Goal: Task Accomplishment & Management: Use online tool/utility

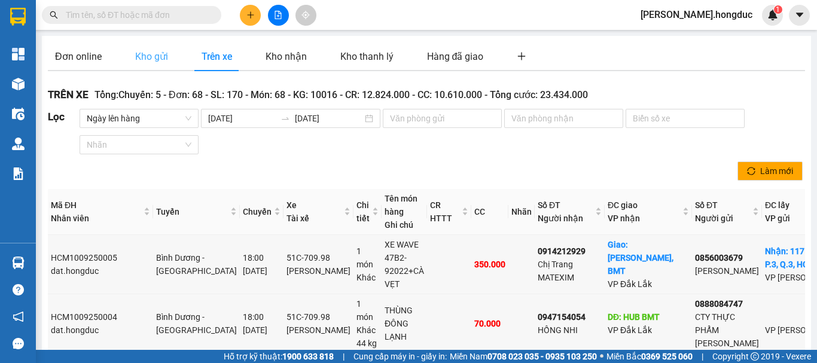
click at [156, 65] on div "Kho gửi" at bounding box center [151, 56] width 47 height 29
type input "[DATE]"
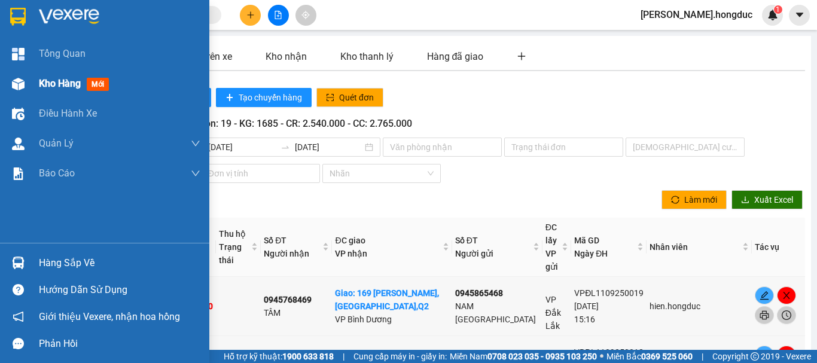
click at [48, 84] on span "Kho hàng" at bounding box center [60, 83] width 42 height 11
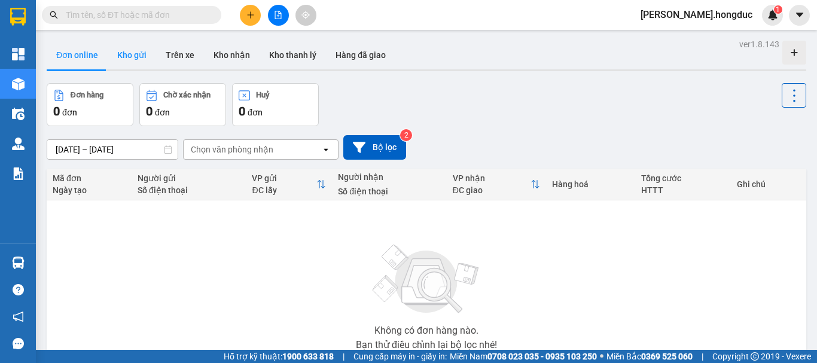
click at [127, 51] on button "Kho gửi" at bounding box center [132, 55] width 48 height 29
type input "[DATE] – [DATE]"
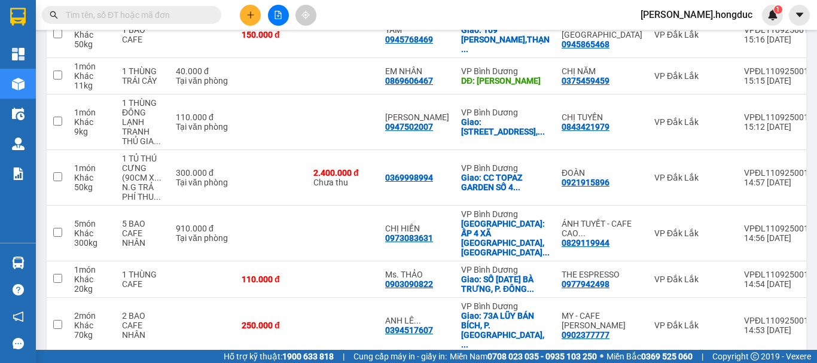
scroll to position [307, 0]
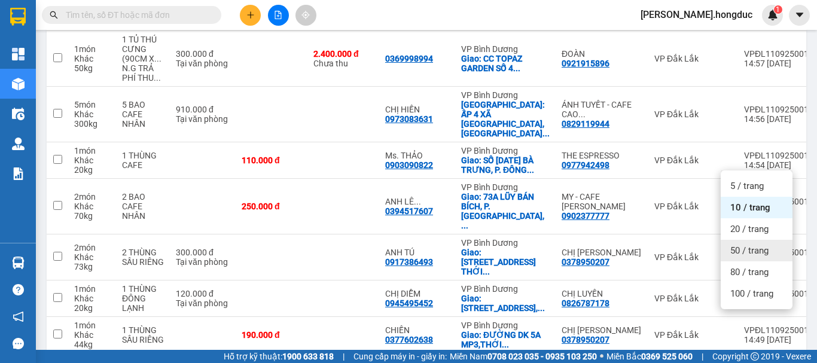
click at [746, 251] on span "50 / trang" at bounding box center [749, 251] width 38 height 12
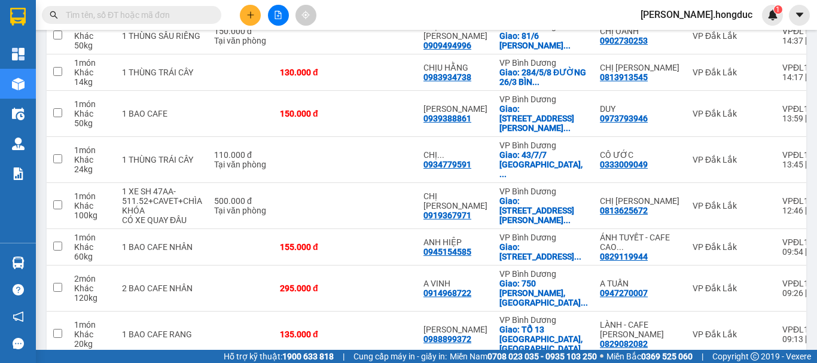
scroll to position [607, 0]
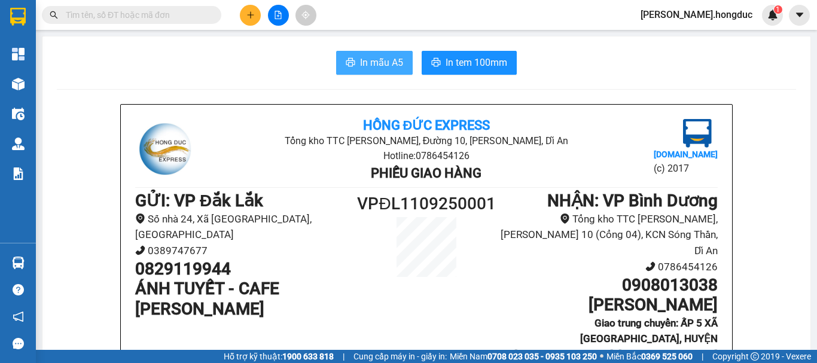
click at [369, 60] on span "In mẫu A5" at bounding box center [381, 62] width 43 height 15
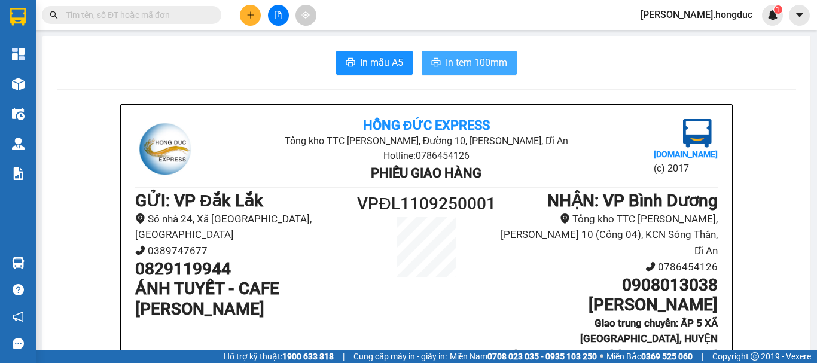
click at [457, 66] on span "In tem 100mm" at bounding box center [477, 62] width 62 height 15
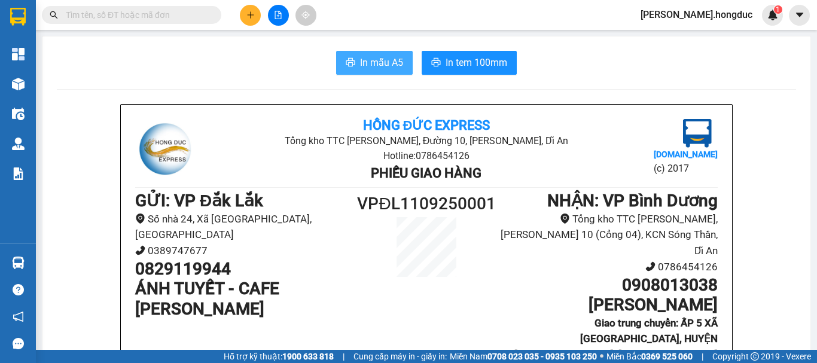
click at [374, 65] on span "In mẫu A5" at bounding box center [381, 62] width 43 height 15
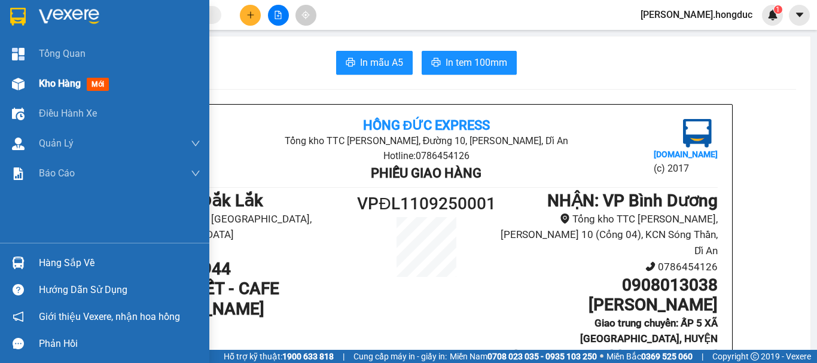
click at [45, 77] on div "Kho hàng mới" at bounding box center [76, 83] width 75 height 15
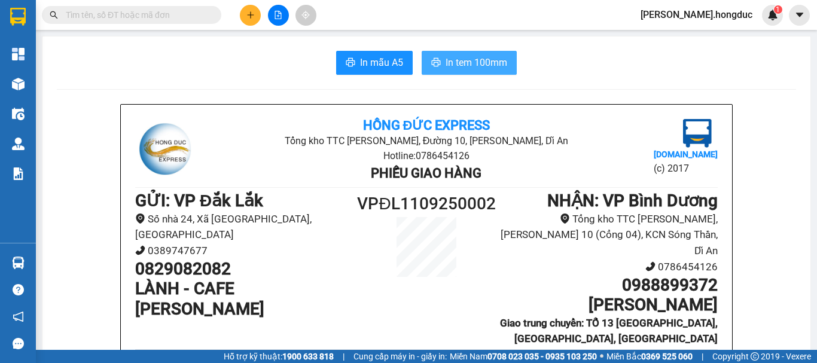
click at [447, 62] on span "In tem 100mm" at bounding box center [477, 62] width 62 height 15
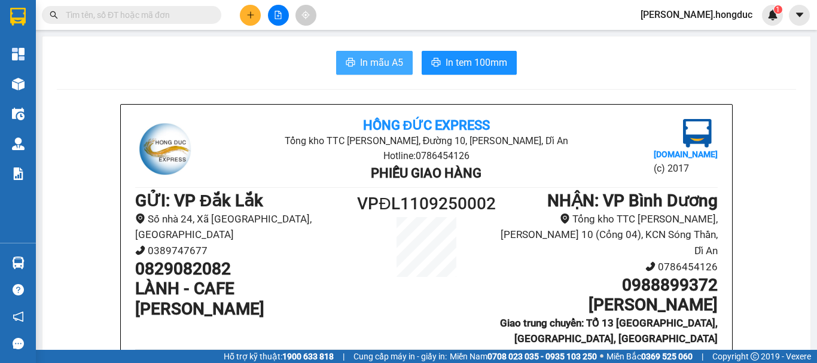
click at [366, 60] on span "In mẫu A5" at bounding box center [381, 62] width 43 height 15
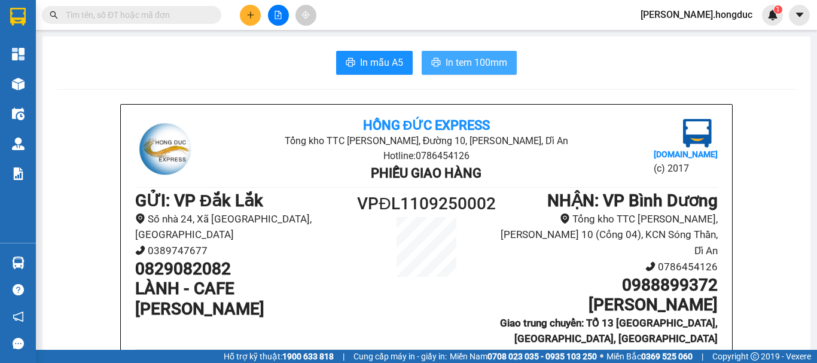
click at [485, 65] on span "In tem 100mm" at bounding box center [477, 62] width 62 height 15
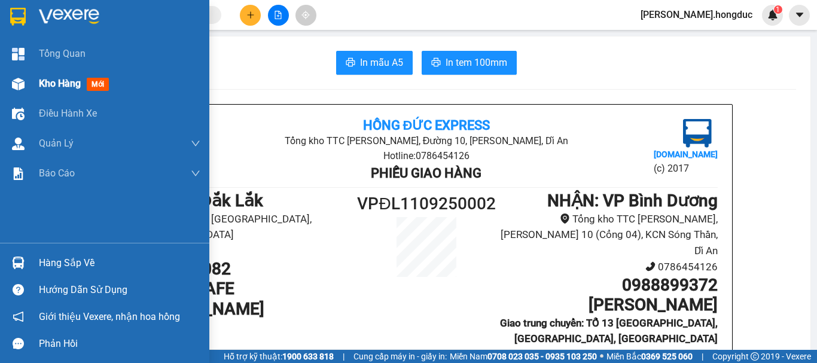
click at [51, 84] on span "Kho hàng" at bounding box center [60, 83] width 42 height 11
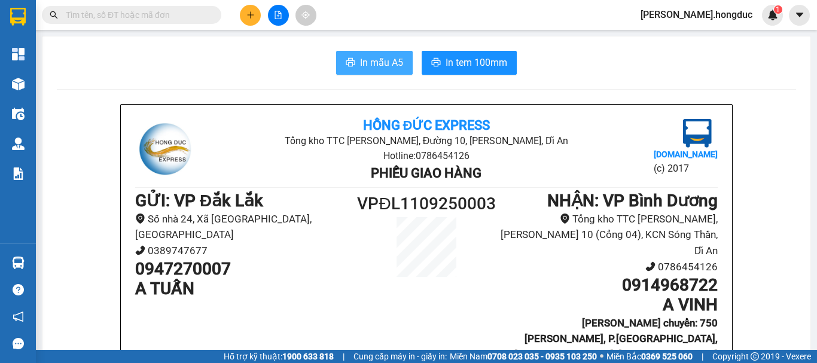
click at [386, 62] on span "In mẫu A5" at bounding box center [381, 62] width 43 height 15
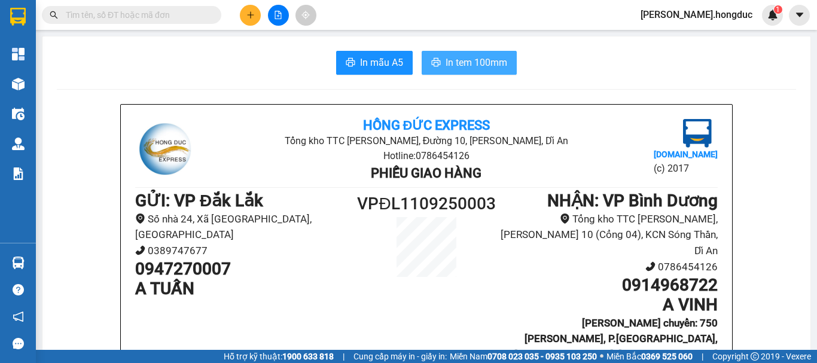
click at [465, 54] on button "In tem 100mm" at bounding box center [469, 63] width 95 height 24
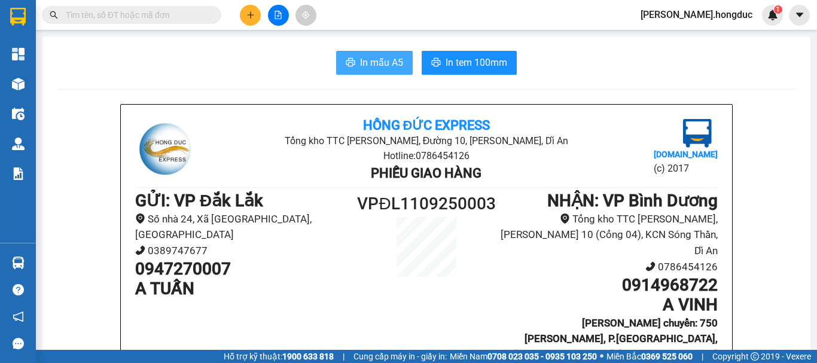
click at [368, 60] on span "In mẫu A5" at bounding box center [381, 62] width 43 height 15
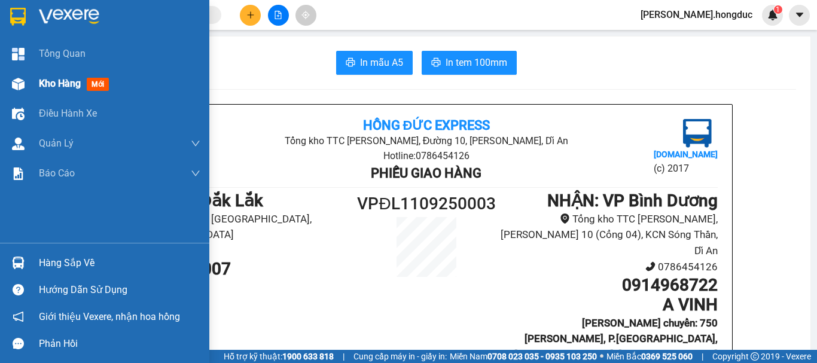
click at [40, 87] on span "Kho hàng" at bounding box center [60, 83] width 42 height 11
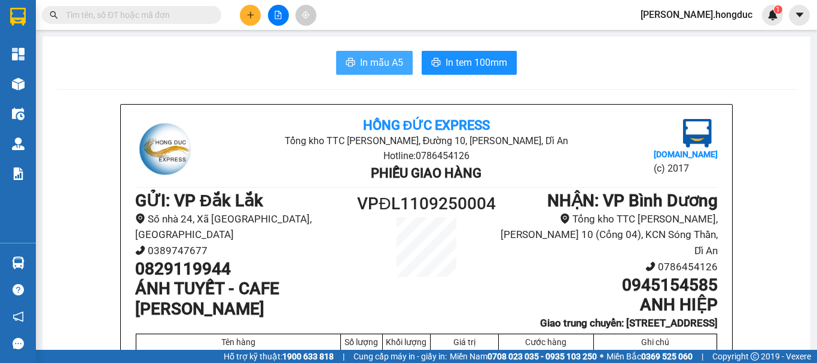
click at [384, 55] on span "In mẫu A5" at bounding box center [381, 62] width 43 height 15
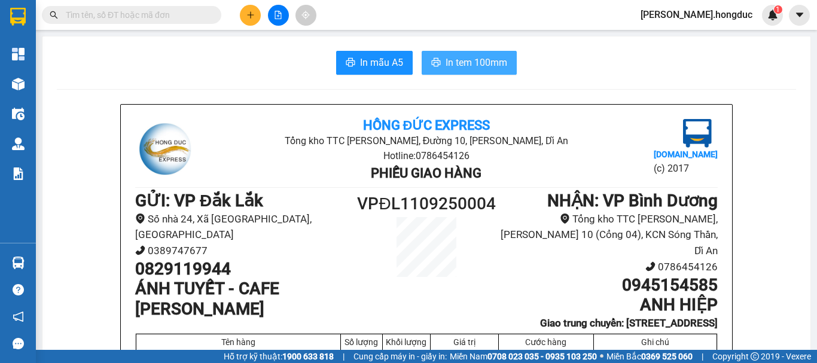
click at [439, 51] on button "In tem 100mm" at bounding box center [469, 63] width 95 height 24
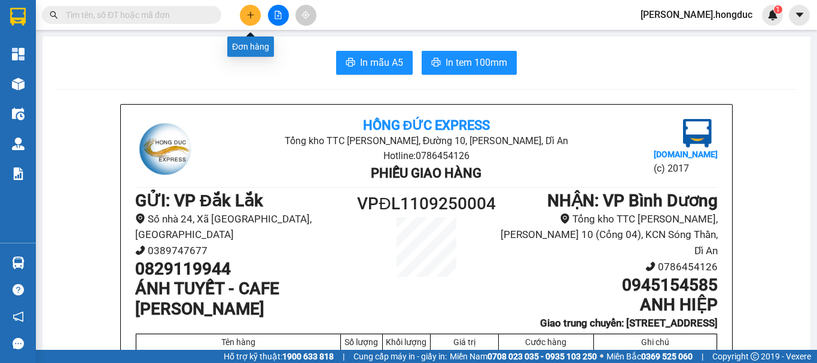
click at [247, 20] on button at bounding box center [250, 15] width 21 height 21
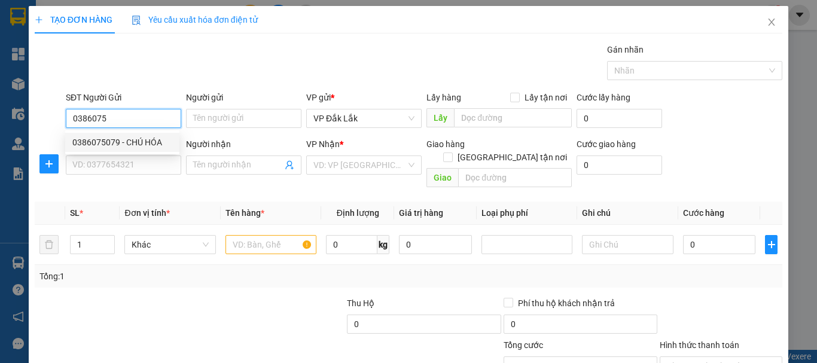
click at [140, 140] on div "0386075079 - CHÚ HÓA" at bounding box center [122, 142] width 100 height 13
type input "0386075079"
type input "CHÚ HÓA"
type input "0937109882"
type input "CHỊ [PERSON_NAME]"
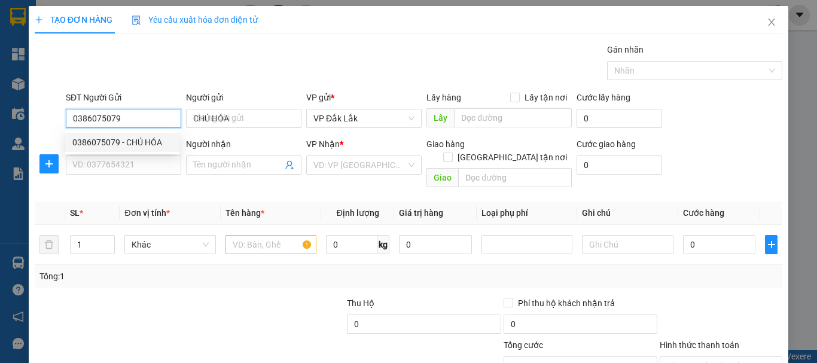
checkbox input "true"
type input "290 AN [PERSON_NAME], P4, Q5, HCM"
type input "90.000"
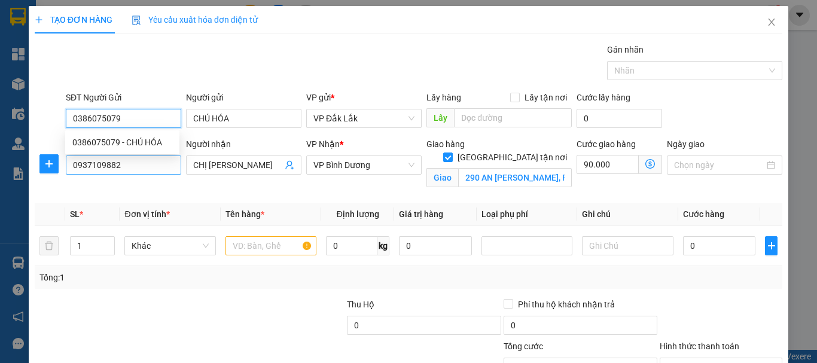
type input "135.000"
type input "0386075079"
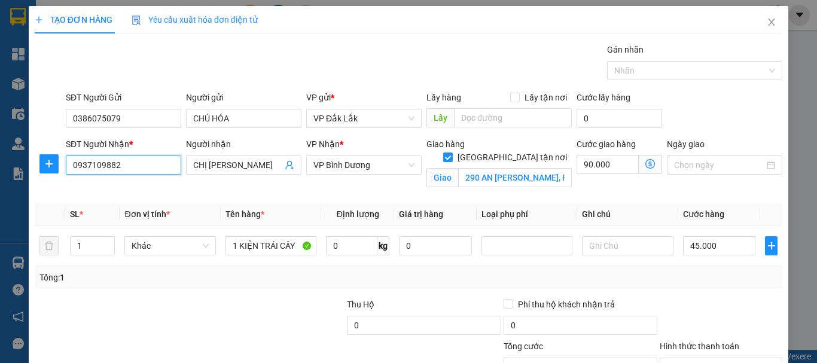
click at [148, 167] on input "0937109882" at bounding box center [123, 165] width 115 height 19
type input "0"
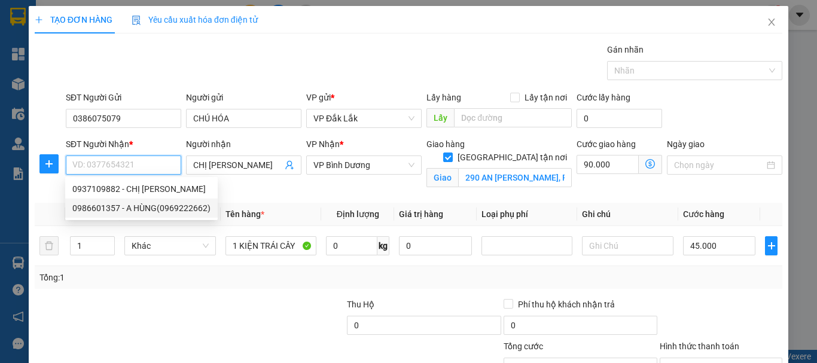
click at [152, 205] on div "0986601357 - A HÙNG(0969222662)" at bounding box center [141, 208] width 138 height 13
type input "0986601357"
type input "A HÙNG(0969222662)"
type input "G5 KDC TÂN PHONG, KHỐI 7, [GEOGRAPHIC_DATA], [GEOGRAPHIC_DATA]"
type input "180.000"
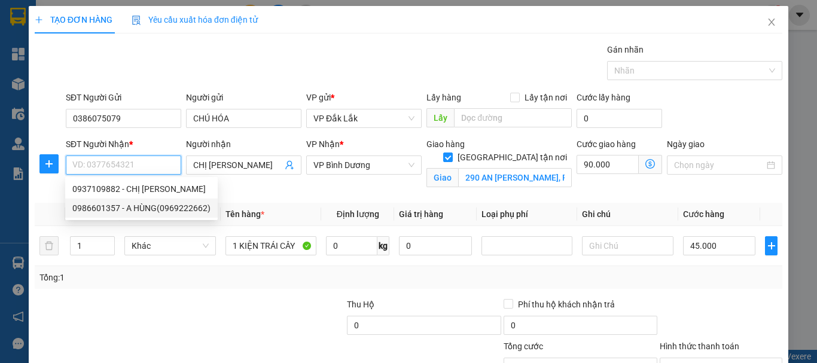
type input "180.000"
type input "135.000"
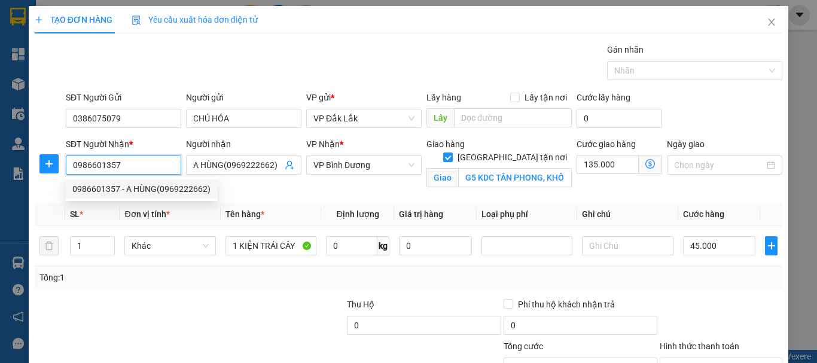
type input "265.000"
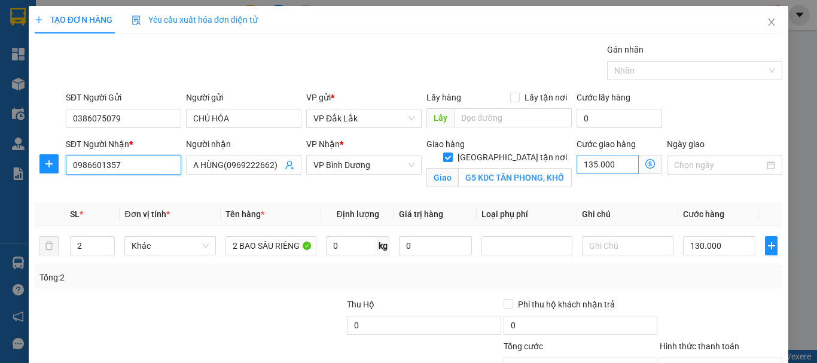
type input "0986601357"
click at [623, 162] on input "135.000" at bounding box center [608, 164] width 62 height 19
type input "9"
type input "130.009"
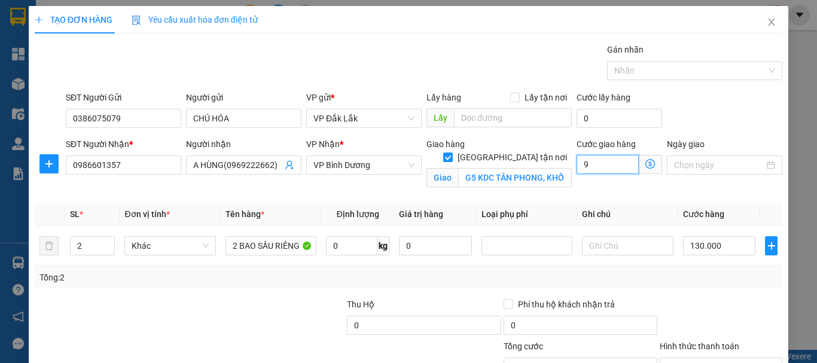
type input "90"
type input "130.090"
type input "900"
type input "130.900"
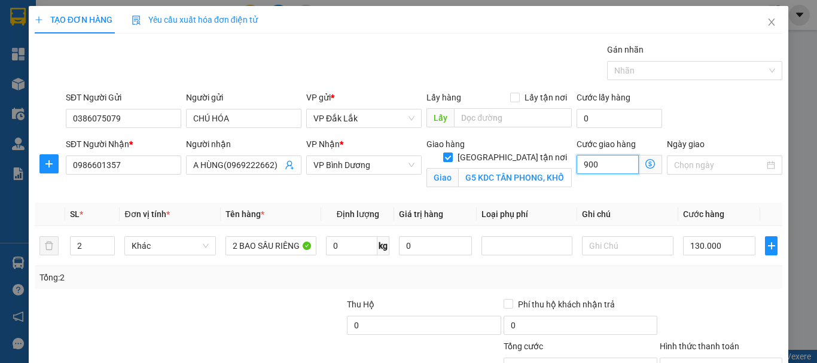
type input "130.900"
type input "9.000"
type input "139.000"
type input "90.000"
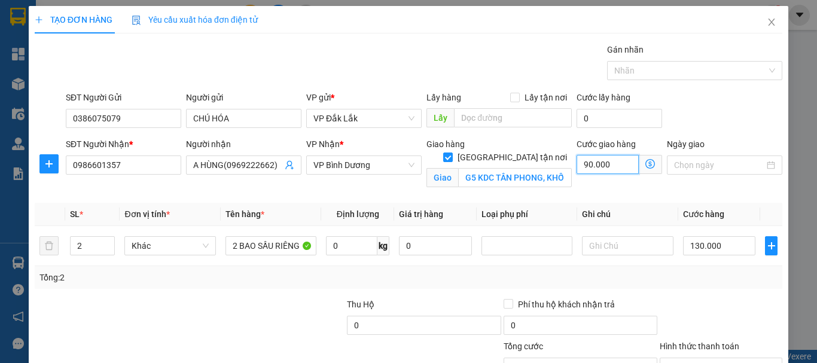
type input "220.000"
type input "90.000"
click at [681, 163] on input "Ngày giao" at bounding box center [719, 165] width 90 height 13
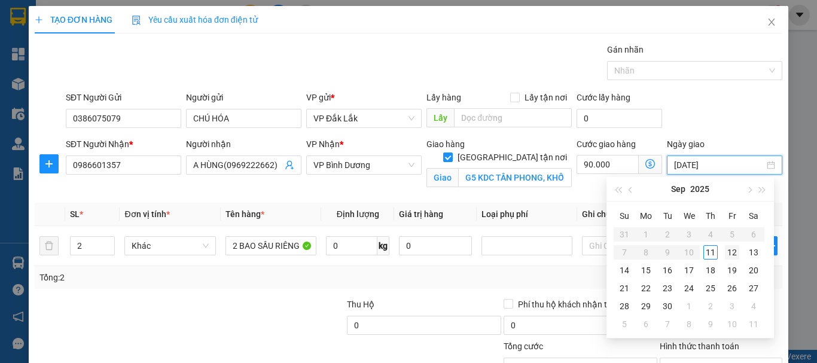
type input "[DATE]"
click at [733, 252] on div "12" at bounding box center [732, 252] width 14 height 14
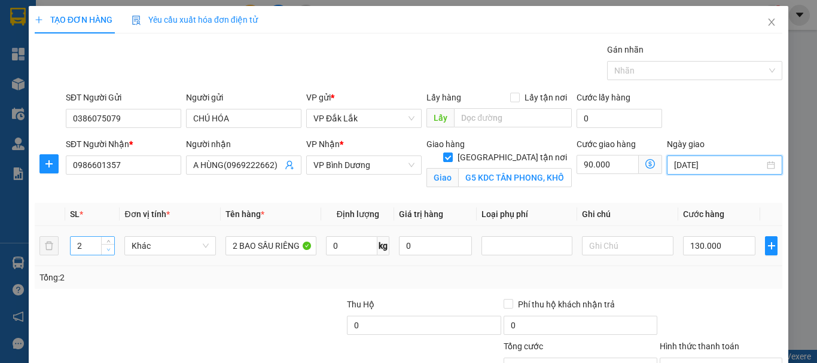
type input "1"
click at [107, 252] on span "down" at bounding box center [108, 249] width 7 height 7
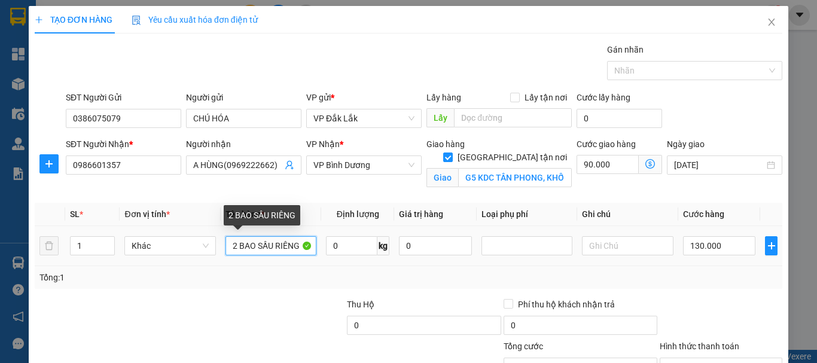
click at [235, 244] on input "2 BAO SẦU RIÊNG" at bounding box center [271, 245] width 91 height 19
type input "1 THÙNG TRÁI CÂY"
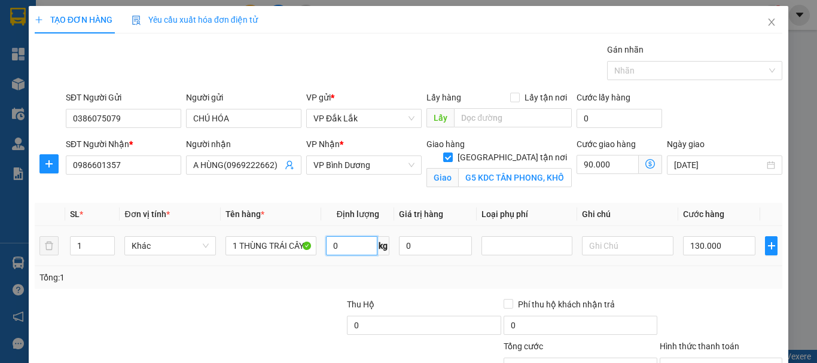
click at [343, 252] on input "0" at bounding box center [351, 245] width 51 height 19
type input "22"
click at [722, 251] on input "130.000" at bounding box center [719, 245] width 73 height 19
type input "4"
type input "90.004"
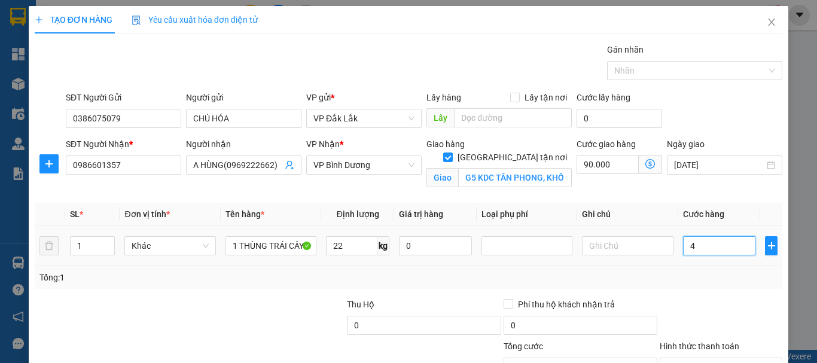
type input "90.004"
type input "40"
type input "90.040"
type input "400"
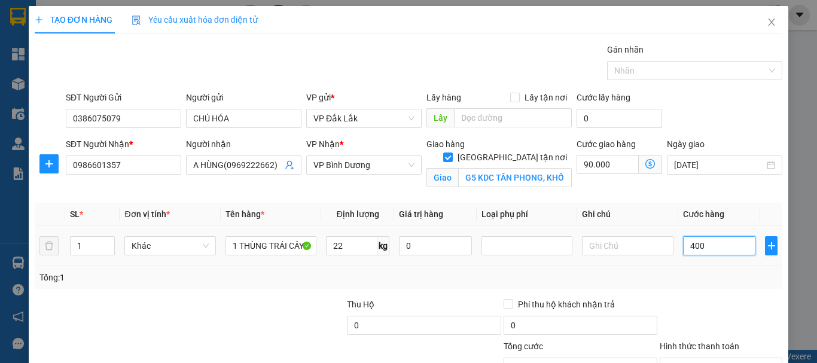
type input "90.400"
type input "4.000"
type input "94.000"
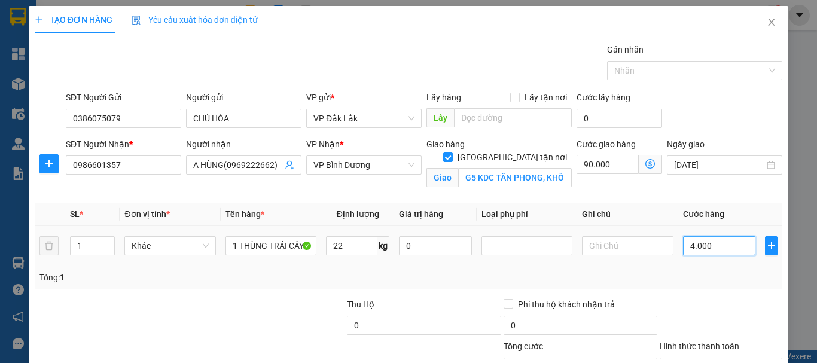
type input "40.000"
type input "130.000"
type input "4.000"
type input "94.000"
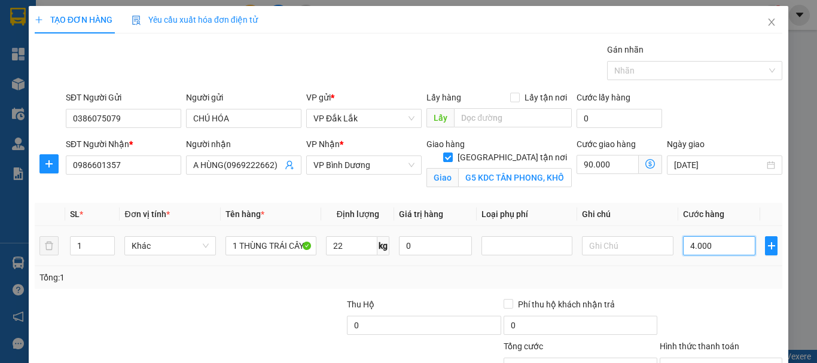
type input "94.000"
type input "400"
type input "90.400"
type input "40"
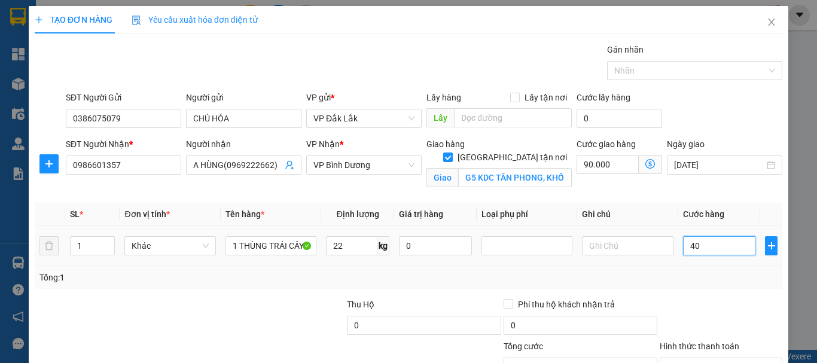
type input "90.040"
type input "4"
type input "90.004"
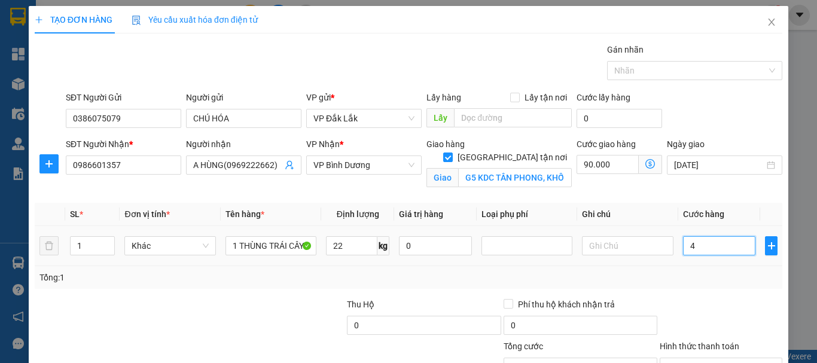
type input "0"
type input "90.000"
type input "05"
type input "90.005"
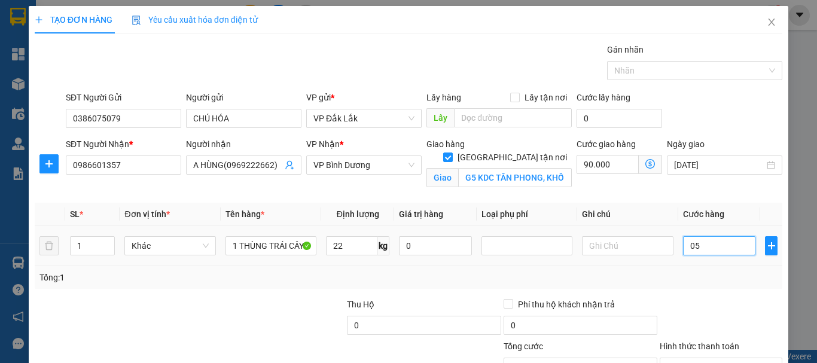
type input "90.005"
type input "050"
type input "90.050"
type input "0.500"
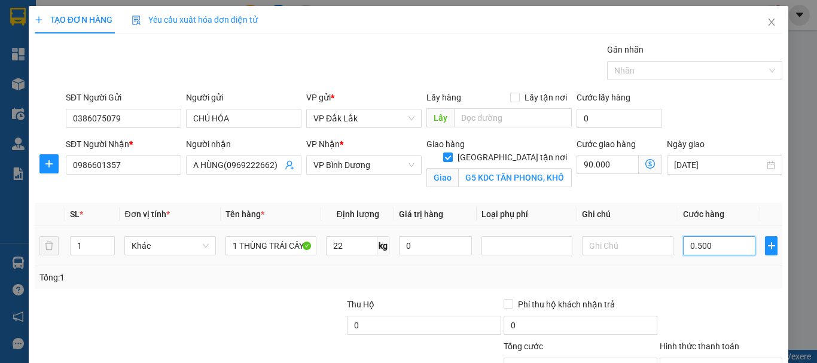
type input "90.500"
type input "05.000"
type input "95.000"
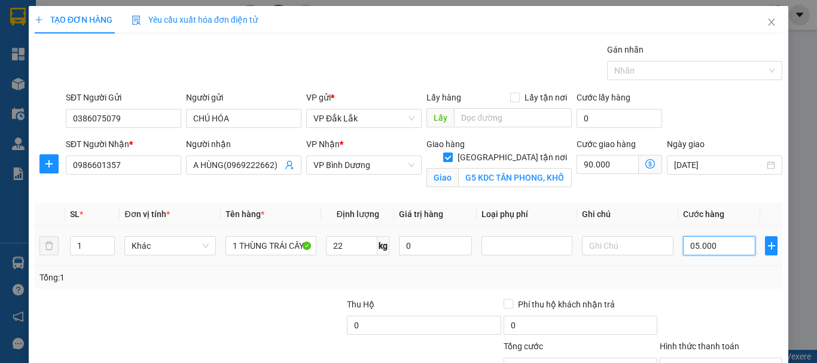
type input "050.000"
type input "140.000"
type input "50.000"
click at [726, 358] on input "Hình thức thanh toán" at bounding box center [717, 367] width 100 height 18
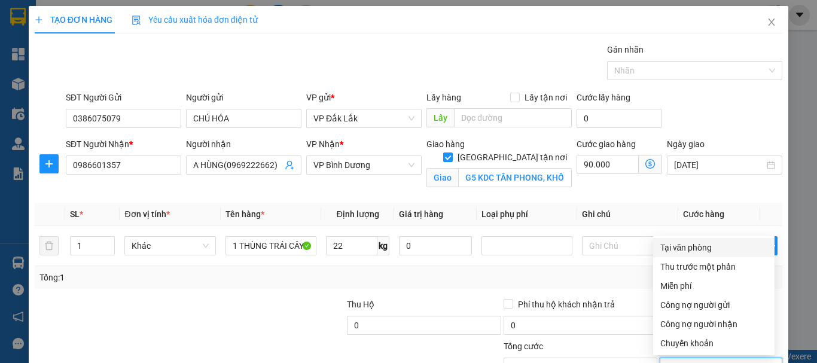
click at [696, 241] on div "Tại văn phòng" at bounding box center [713, 247] width 107 height 13
type input "0"
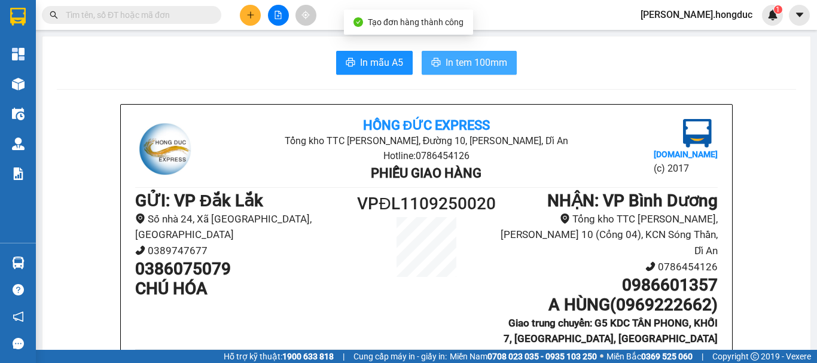
click at [437, 60] on button "In tem 100mm" at bounding box center [469, 63] width 95 height 24
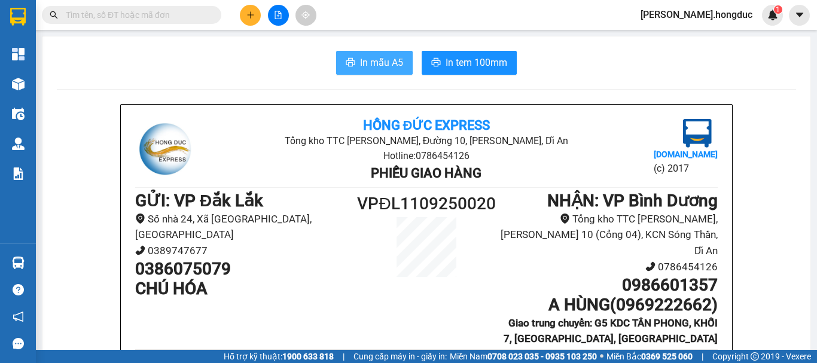
click at [367, 66] on span "In mẫu A5" at bounding box center [381, 62] width 43 height 15
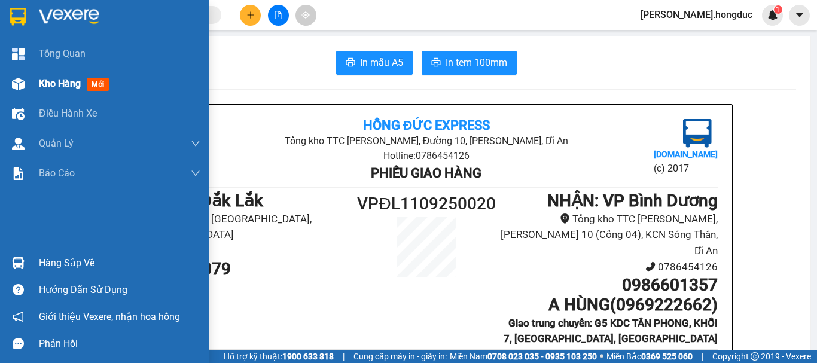
click at [56, 86] on span "Kho hàng" at bounding box center [60, 83] width 42 height 11
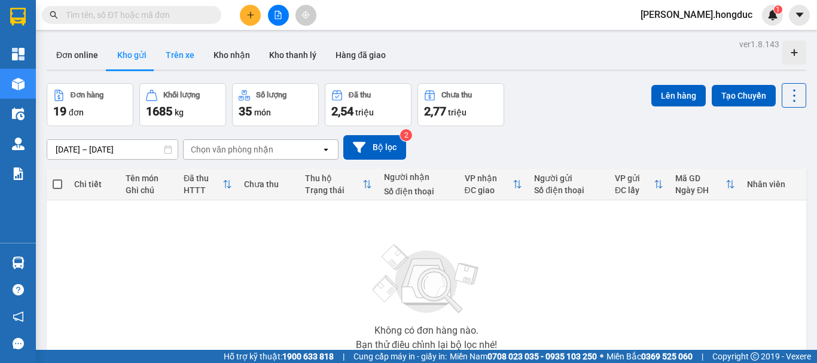
click at [186, 53] on button "Trên xe" at bounding box center [180, 55] width 48 height 29
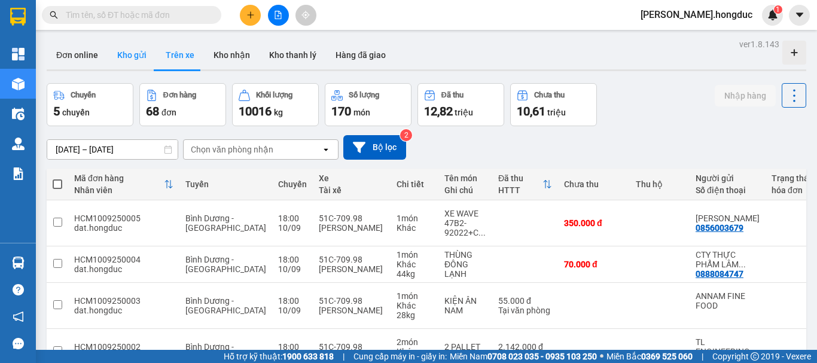
click at [135, 57] on button "Kho gửi" at bounding box center [132, 55] width 48 height 29
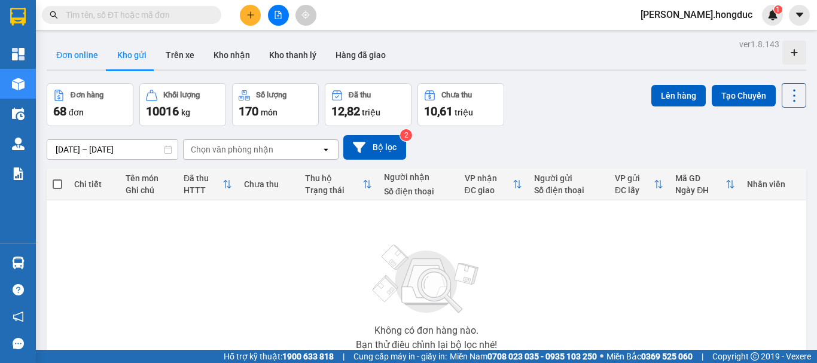
click at [82, 48] on button "Đơn online" at bounding box center [77, 55] width 61 height 29
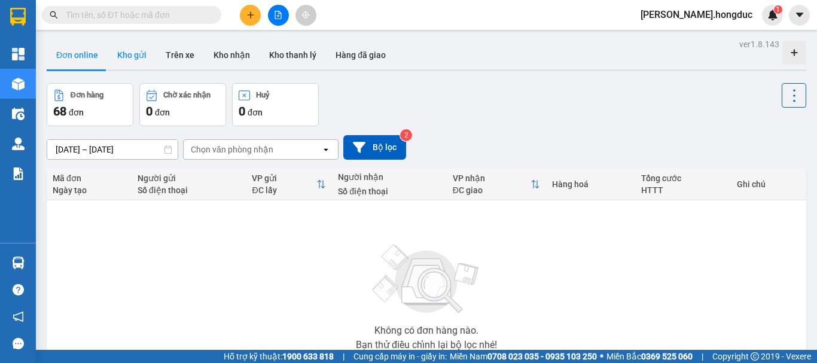
click at [121, 55] on button "Kho gửi" at bounding box center [132, 55] width 48 height 29
type input "[DATE] – [DATE]"
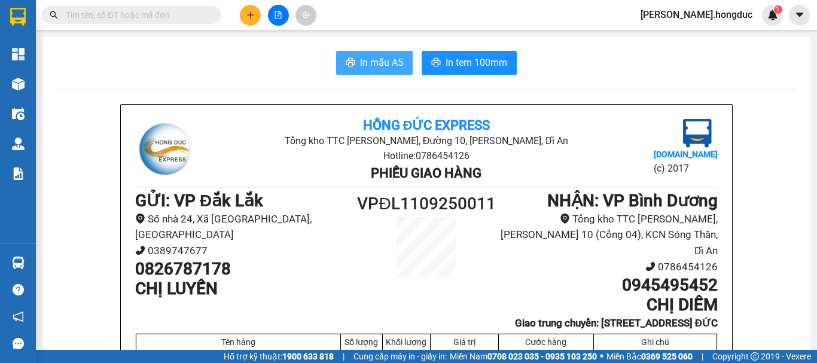
click at [386, 56] on span "In mẫu A5" at bounding box center [381, 62] width 43 height 15
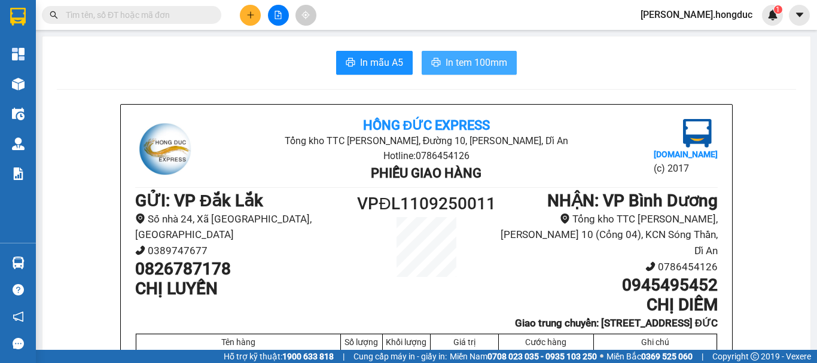
click at [433, 59] on icon "printer" at bounding box center [436, 62] width 9 height 8
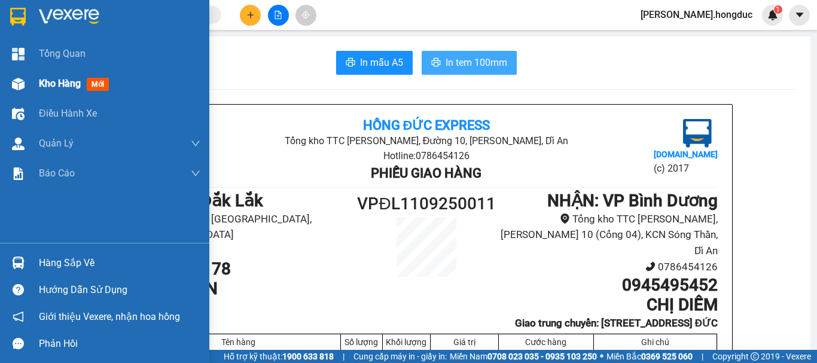
click at [61, 81] on span "Kho hàng" at bounding box center [60, 83] width 42 height 11
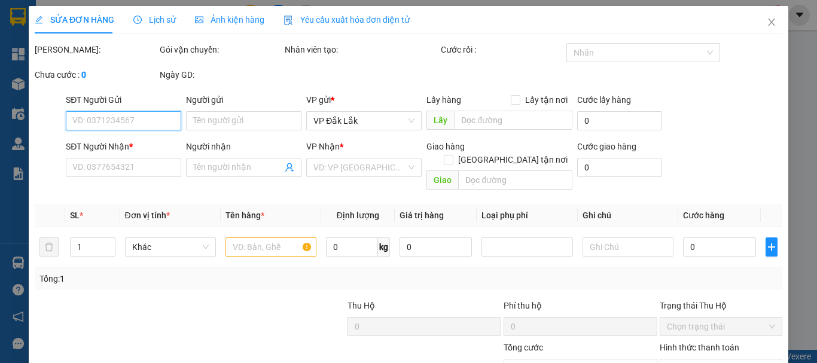
type input "0826787178"
type input "CHỊ LUYẾN"
type input "0945495452"
type input "CHỊ DIỄM"
checkbox input "true"
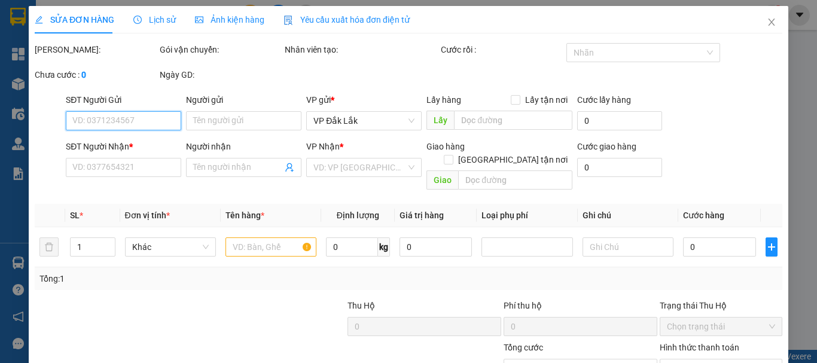
type input "[STREET_ADDRESS] [GEOGRAPHIC_DATA]"
type input "120.000"
type input "0"
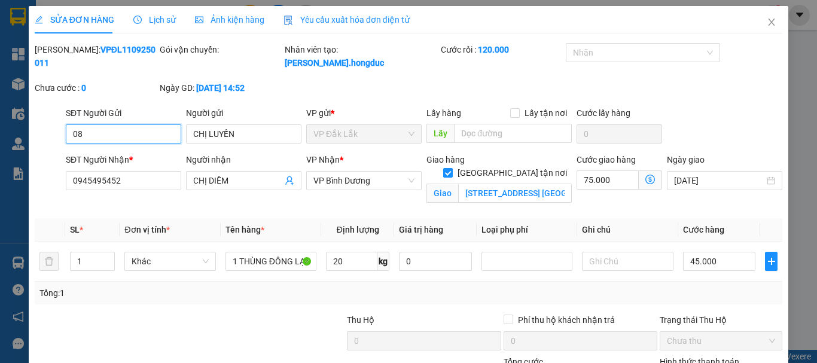
type input "0"
type input "0394863602"
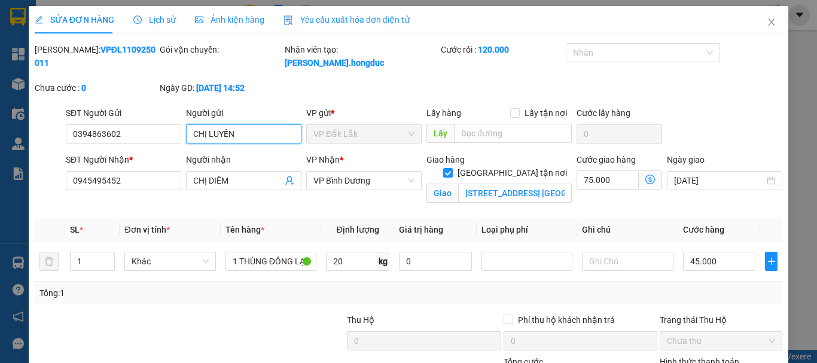
click at [274, 124] on input "CHỊ LUYẾN" at bounding box center [243, 133] width 115 height 19
type input "C"
type input "ANH THUẬN"
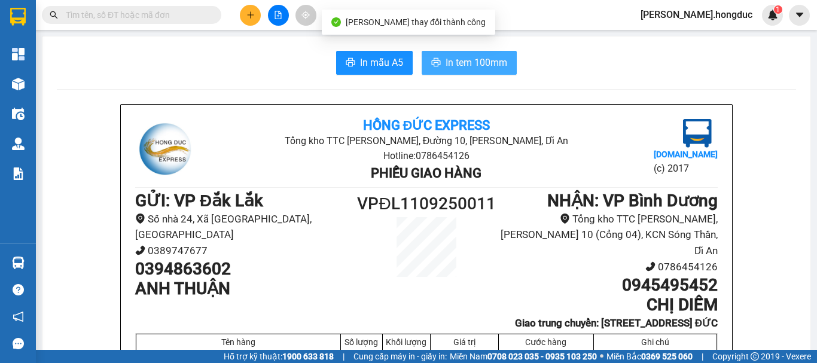
click at [436, 66] on icon "printer" at bounding box center [436, 62] width 10 height 10
click at [487, 53] on button "In tem 100mm" at bounding box center [469, 63] width 95 height 24
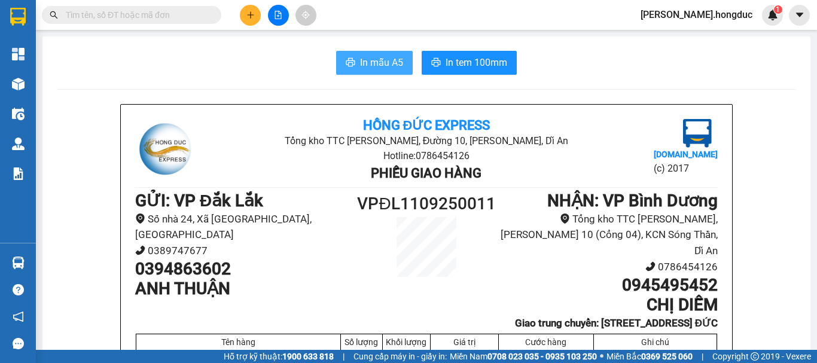
click at [351, 68] on button "In mẫu A5" at bounding box center [374, 63] width 77 height 24
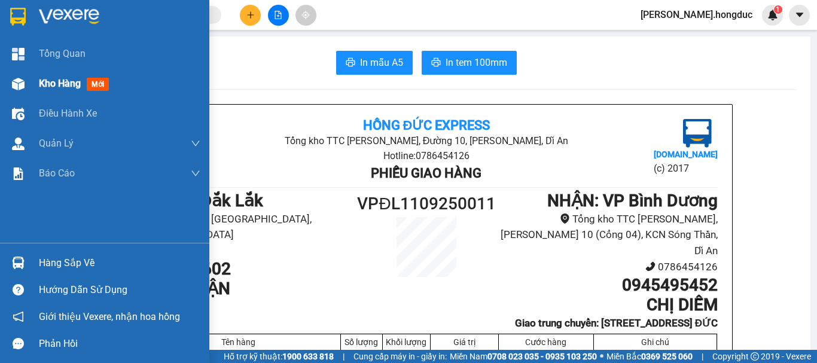
click at [53, 86] on span "Kho hàng" at bounding box center [60, 83] width 42 height 11
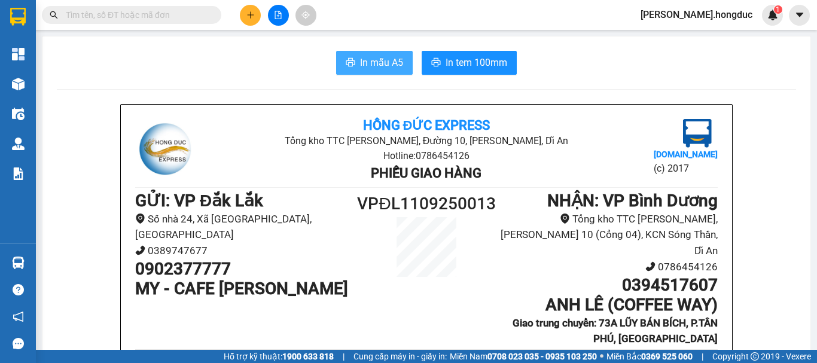
click at [383, 64] on span "In mẫu A5" at bounding box center [381, 62] width 43 height 15
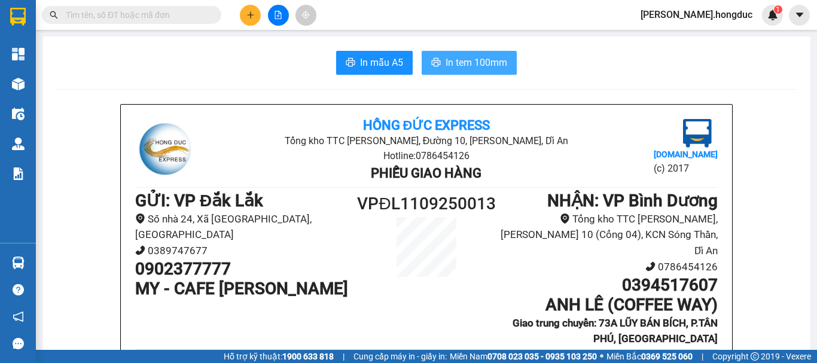
click at [451, 62] on span "In tem 100mm" at bounding box center [477, 62] width 62 height 15
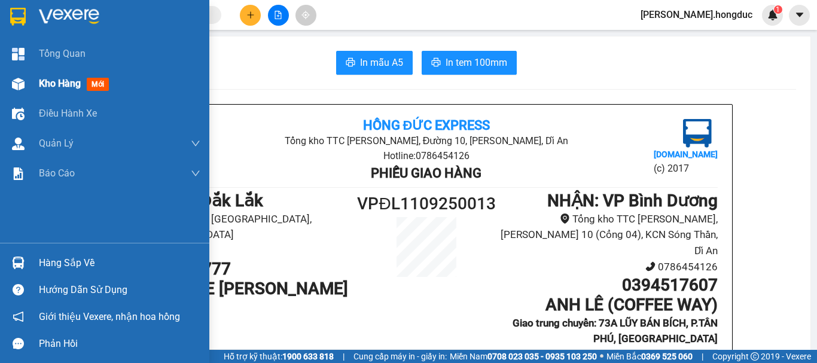
click at [50, 79] on span "Kho hàng" at bounding box center [60, 83] width 42 height 11
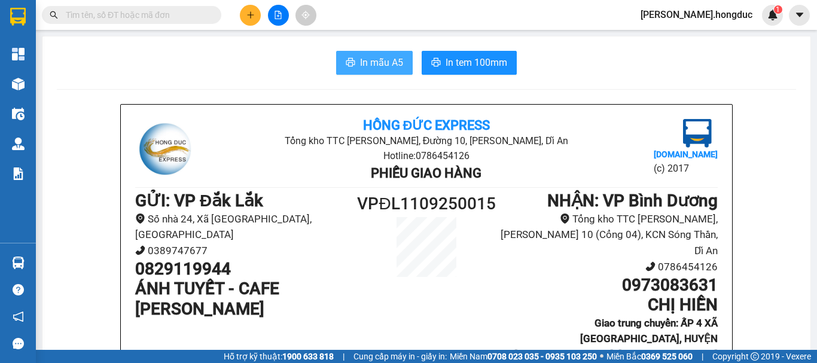
click at [392, 62] on span "In mẫu A5" at bounding box center [381, 62] width 43 height 15
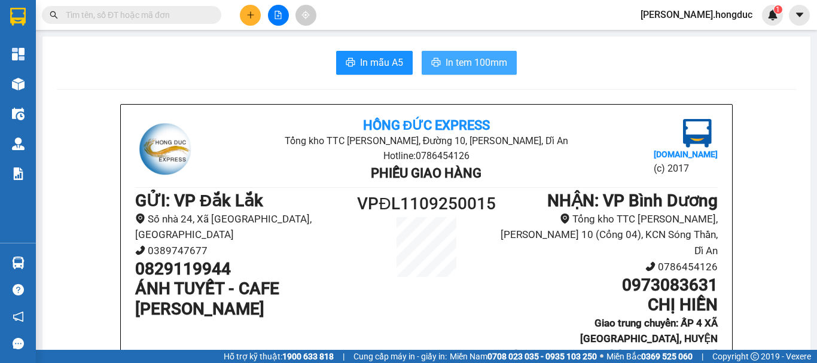
click at [454, 60] on span "In tem 100mm" at bounding box center [477, 62] width 62 height 15
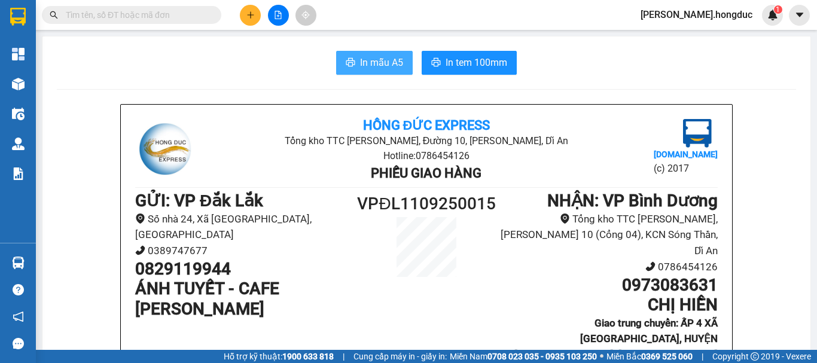
click at [385, 62] on span "In mẫu A5" at bounding box center [381, 62] width 43 height 15
click at [367, 59] on span "In mẫu A5" at bounding box center [381, 62] width 43 height 15
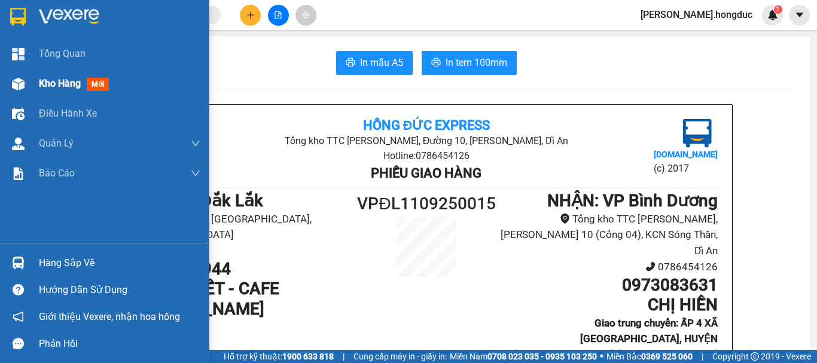
click at [47, 86] on span "Kho hàng" at bounding box center [60, 83] width 42 height 11
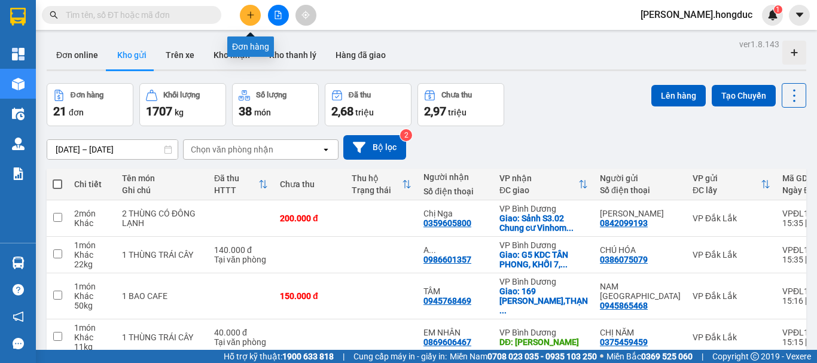
click at [254, 19] on icon "plus" at bounding box center [250, 15] width 8 height 8
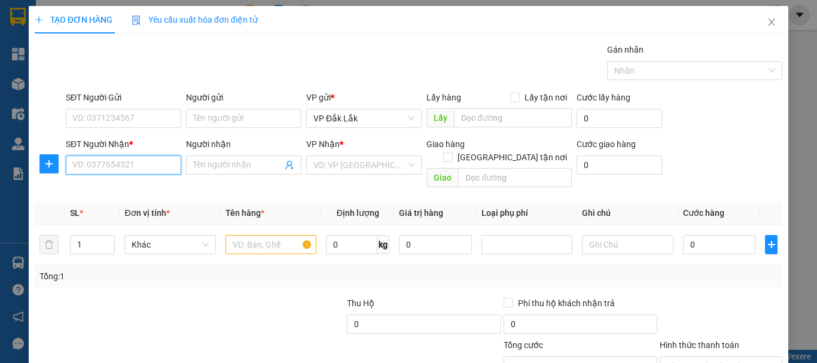
click at [142, 165] on input "SĐT Người Nhận *" at bounding box center [123, 165] width 115 height 19
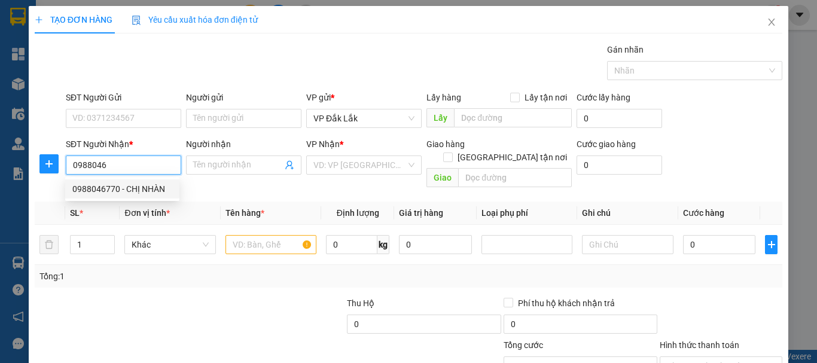
click at [135, 185] on div "0988046770 - CHỊ NHÀN" at bounding box center [122, 188] width 100 height 13
type input "0988046770"
type input "CHỊ NHÀN"
checkbox input "true"
type input "2A BÌNH CHIỂU, P.BÌNH CHIỂU, THỦ [GEOGRAPHIC_DATA]"
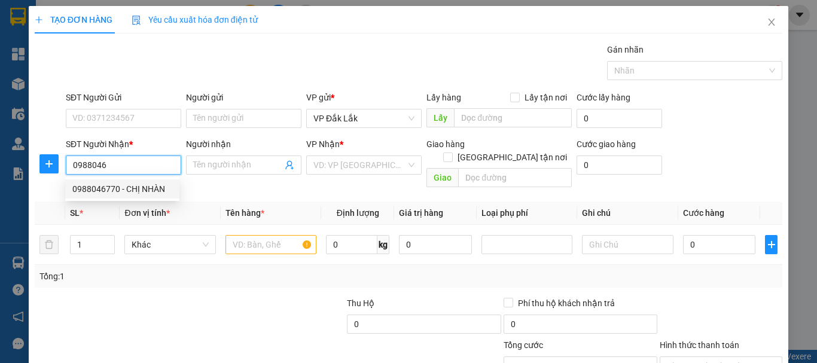
type input "60.000"
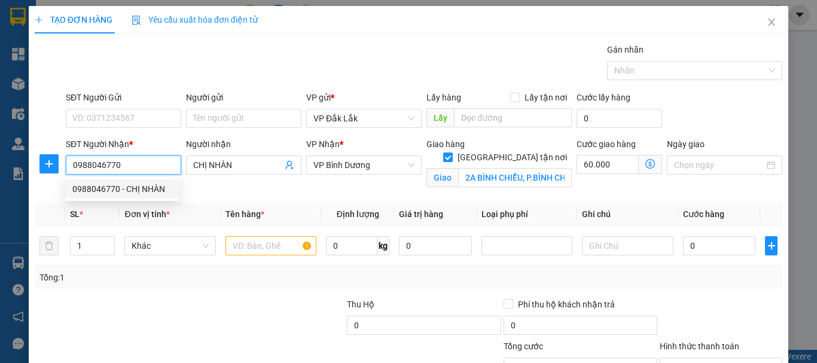
type input "115.000"
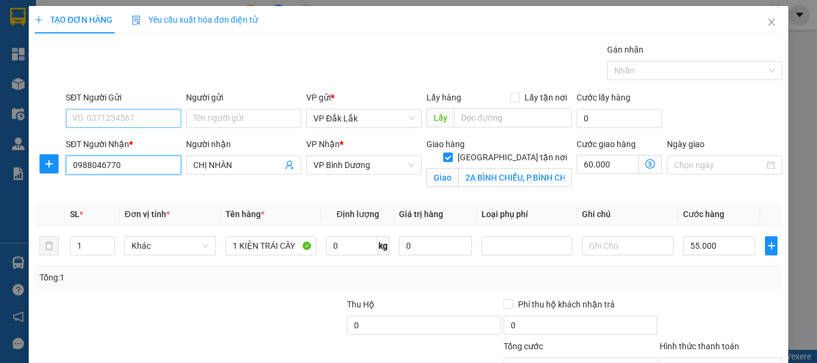
type input "0988046770"
click at [155, 115] on input "SĐT Người Gửi" at bounding box center [123, 118] width 115 height 19
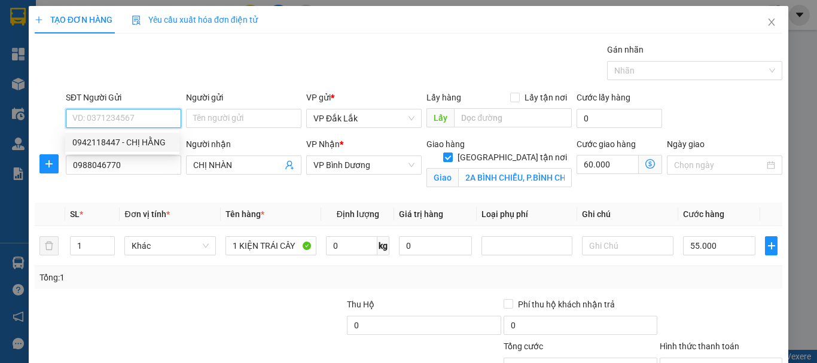
click at [145, 143] on div "0942118447 - CHỊ HẰNG" at bounding box center [122, 142] width 100 height 13
type input "0942118447"
type input "CHỊ HẰNG"
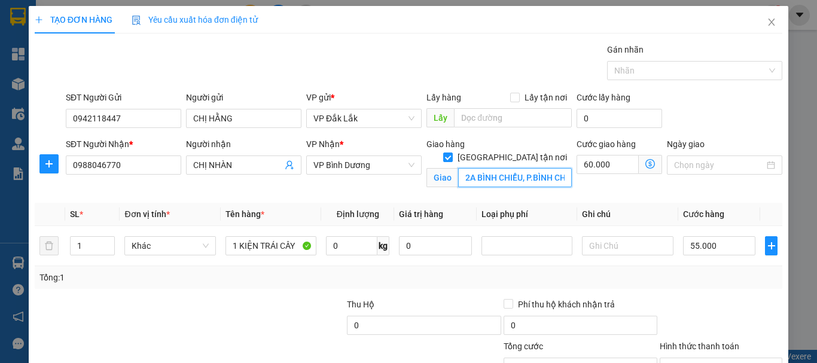
click at [532, 168] on input "2A BÌNH CHIỂU, P.BÌNH CHIỂU, THỦ [GEOGRAPHIC_DATA]" at bounding box center [515, 177] width 114 height 19
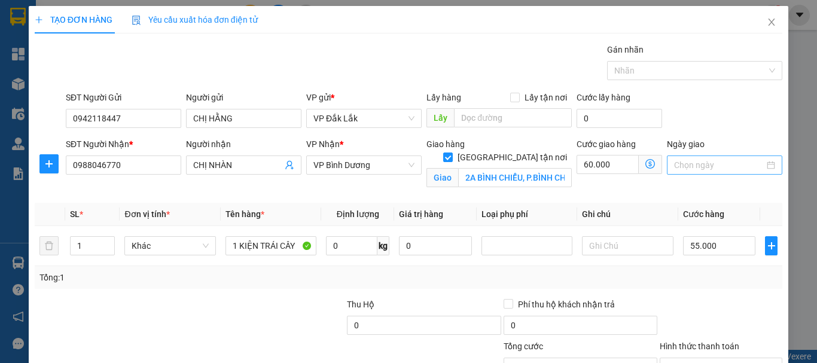
click at [685, 164] on input "Ngày giao" at bounding box center [719, 165] width 90 height 13
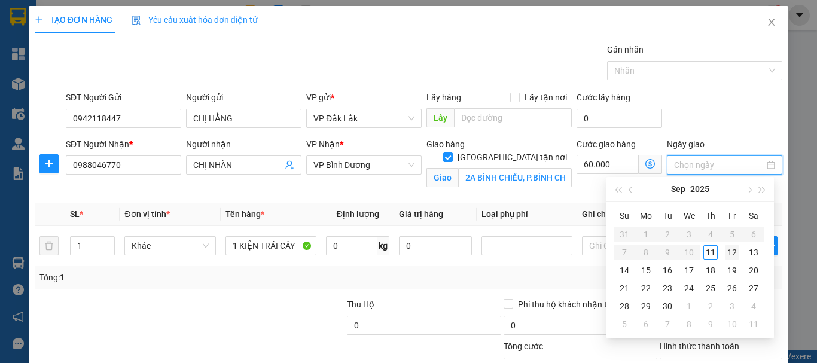
type input "[DATE]"
click at [730, 249] on div "12" at bounding box center [732, 252] width 14 height 14
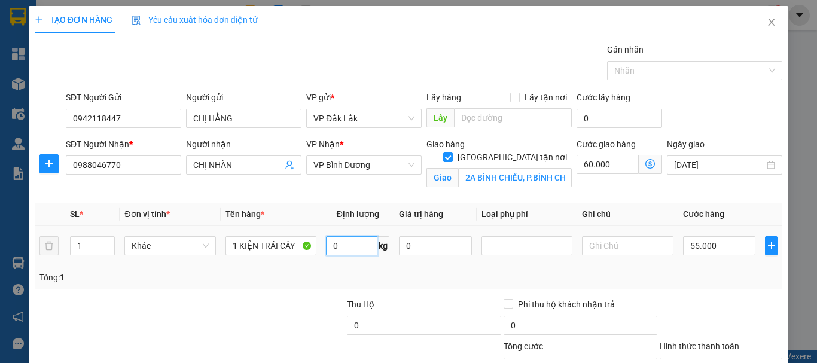
click at [358, 245] on input "0" at bounding box center [351, 245] width 51 height 19
type input "17"
click at [713, 243] on input "55.000" at bounding box center [719, 245] width 73 height 19
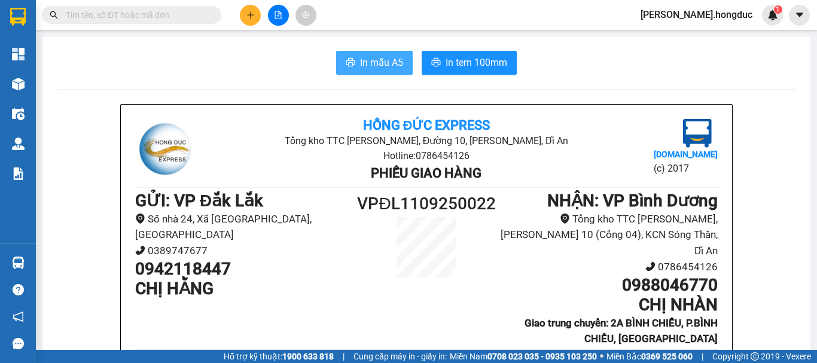
click at [382, 60] on span "In mẫu A5" at bounding box center [381, 62] width 43 height 15
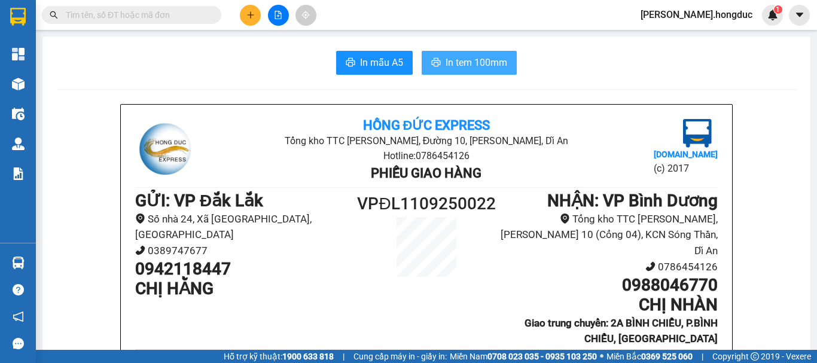
click at [477, 71] on button "In tem 100mm" at bounding box center [469, 63] width 95 height 24
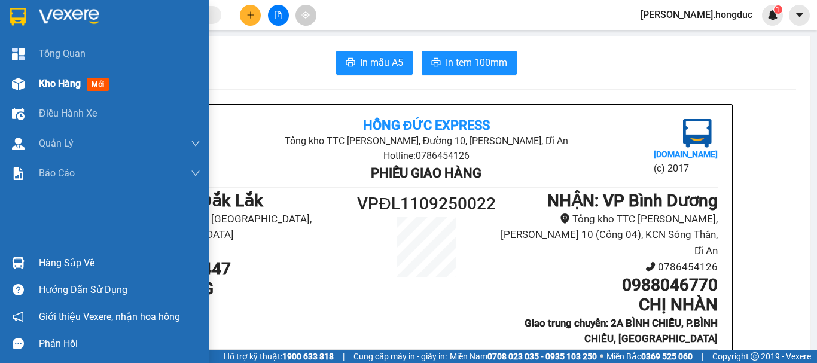
click at [41, 79] on span "Kho hàng" at bounding box center [60, 83] width 42 height 11
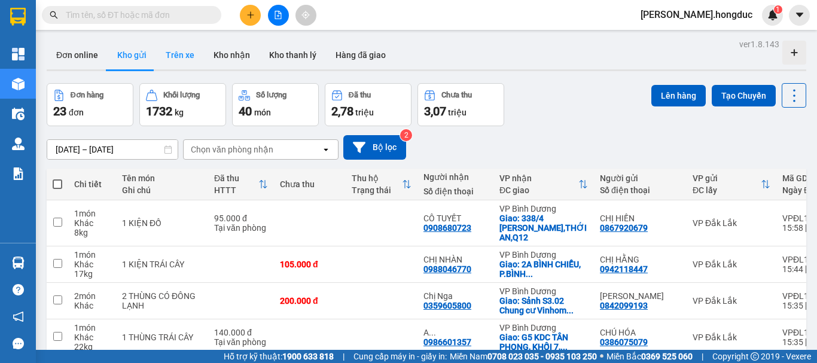
click at [181, 41] on button "Trên xe" at bounding box center [180, 55] width 48 height 29
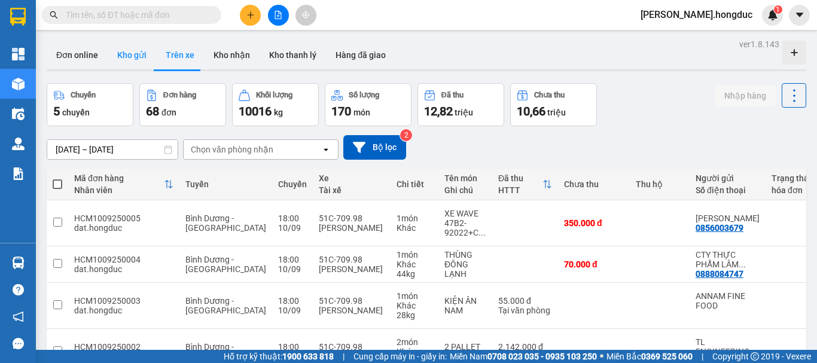
click at [132, 41] on button "Kho gửi" at bounding box center [132, 55] width 48 height 29
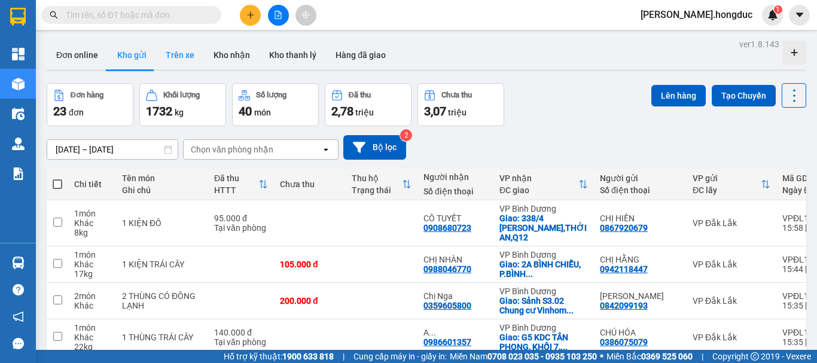
click at [181, 53] on button "Trên xe" at bounding box center [180, 55] width 48 height 29
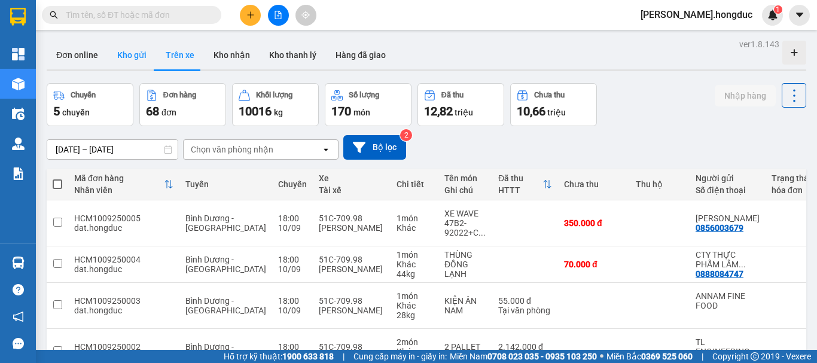
click at [132, 56] on button "Kho gửi" at bounding box center [132, 55] width 48 height 29
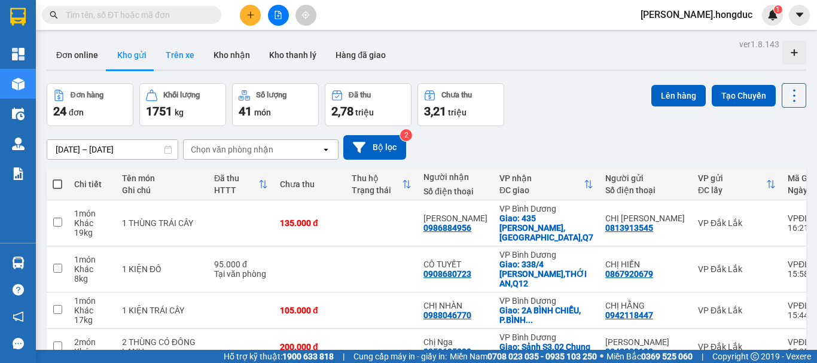
click at [177, 54] on button "Trên xe" at bounding box center [180, 55] width 48 height 29
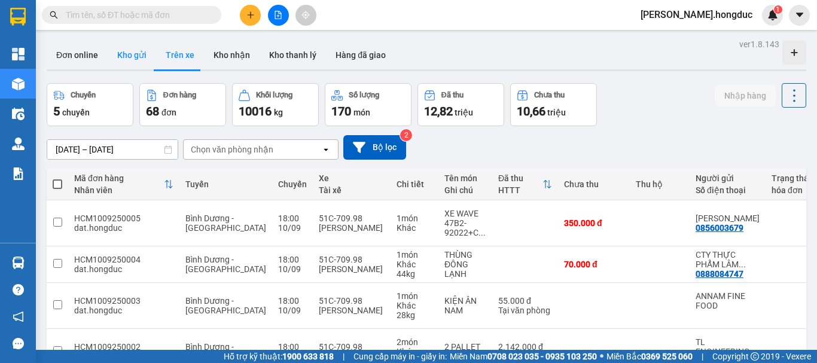
click at [132, 54] on button "Kho gửi" at bounding box center [132, 55] width 48 height 29
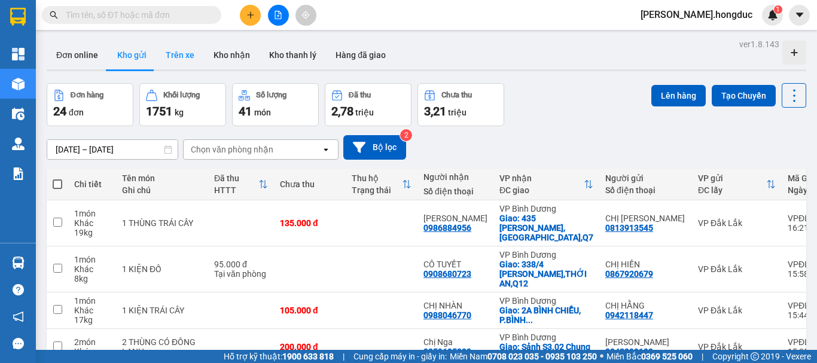
click at [181, 50] on button "Trên xe" at bounding box center [180, 55] width 48 height 29
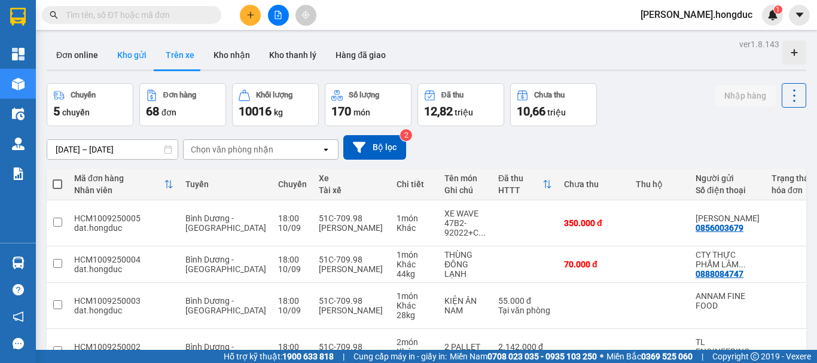
click at [123, 54] on button "Kho gửi" at bounding box center [132, 55] width 48 height 29
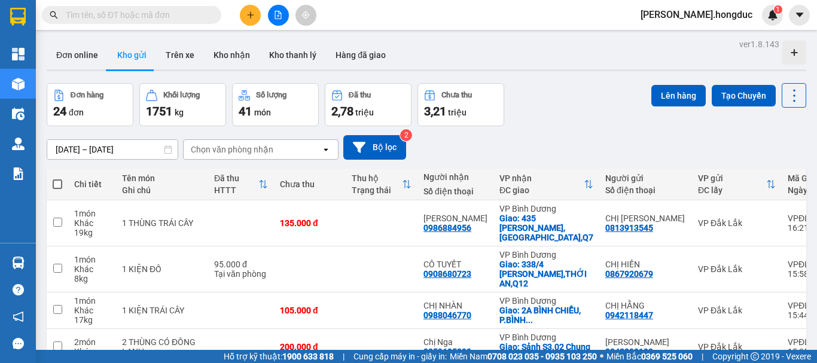
click at [58, 183] on span at bounding box center [58, 184] width 10 height 10
click at [57, 178] on input "checkbox" at bounding box center [57, 178] width 0 height 0
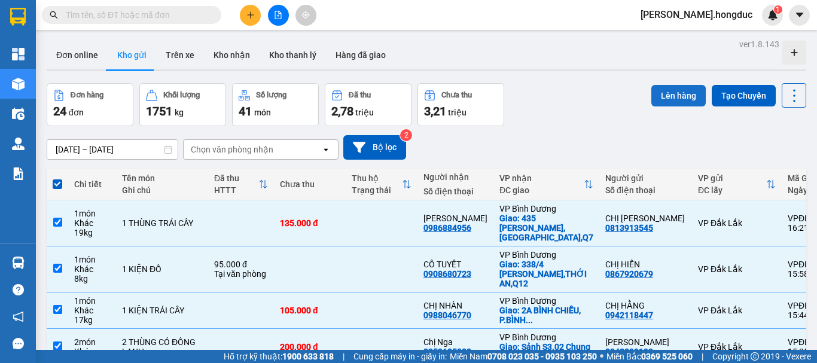
click at [672, 95] on button "Lên hàng" at bounding box center [678, 96] width 54 height 22
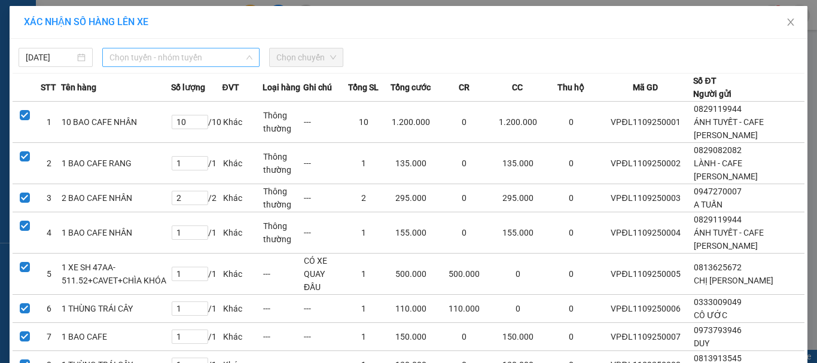
click at [153, 58] on span "Chọn tuyến - nhóm tuyến" at bounding box center [180, 57] width 143 height 18
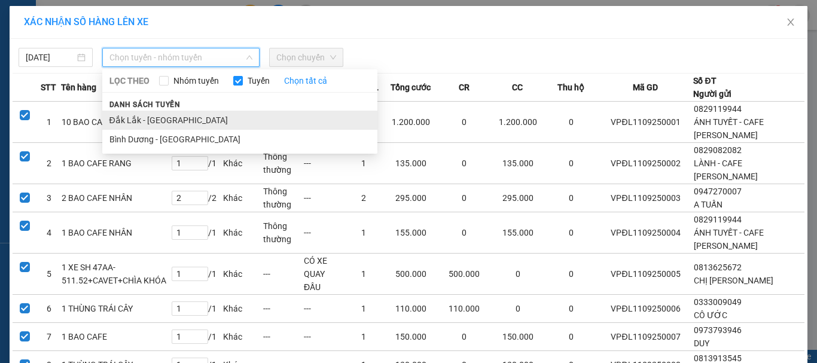
click at [151, 121] on li "Đắk Lắk - [GEOGRAPHIC_DATA]" at bounding box center [239, 120] width 275 height 19
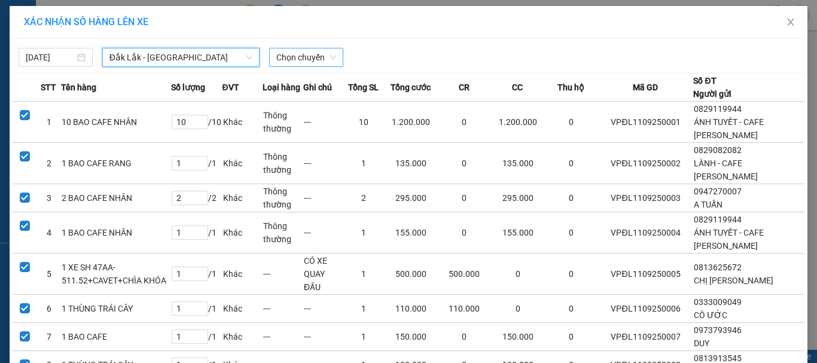
click at [306, 58] on span "Chọn chuyến" at bounding box center [306, 57] width 60 height 18
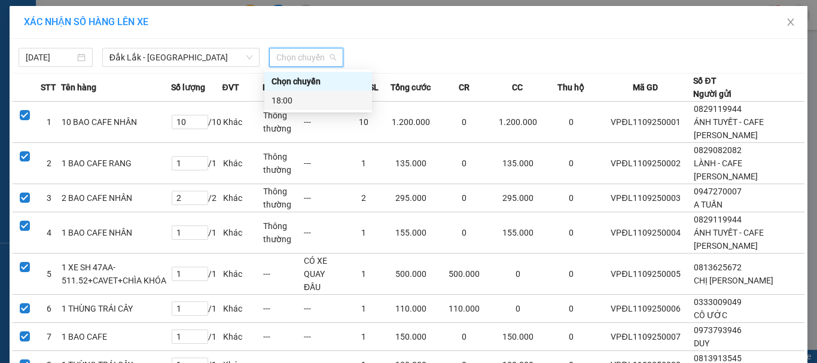
click at [299, 101] on div "18:00" at bounding box center [318, 100] width 93 height 13
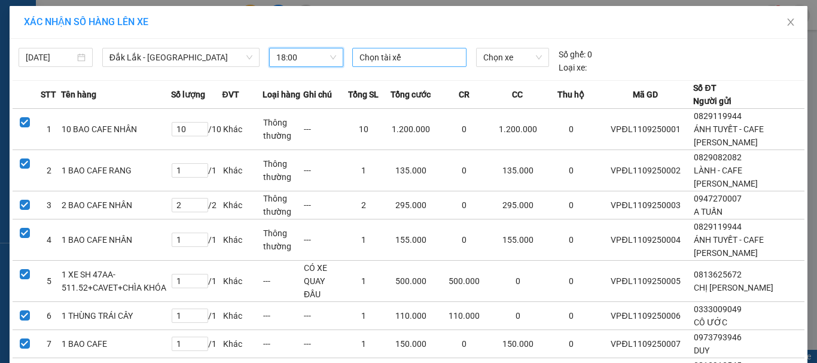
click at [388, 60] on div at bounding box center [409, 57] width 109 height 14
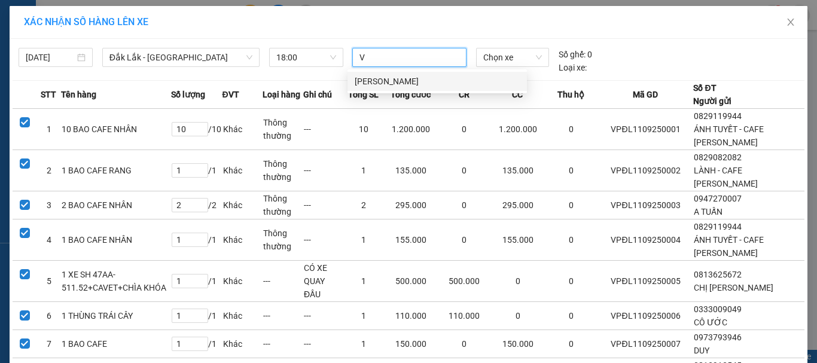
type input "VỸ"
click at [392, 80] on div "[PERSON_NAME]" at bounding box center [437, 81] width 165 height 13
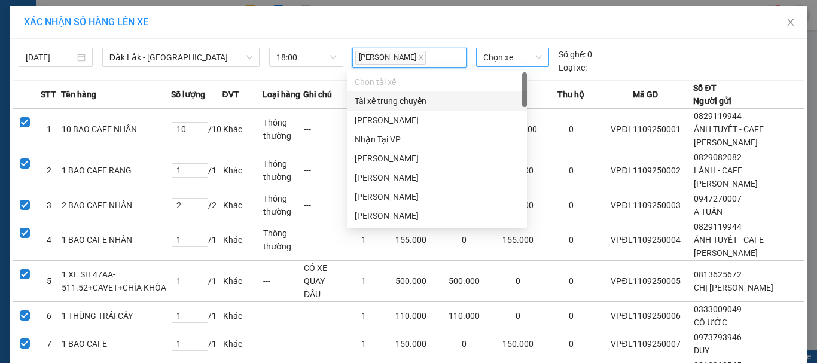
click at [502, 57] on span "Chọn xe" at bounding box center [512, 57] width 59 height 18
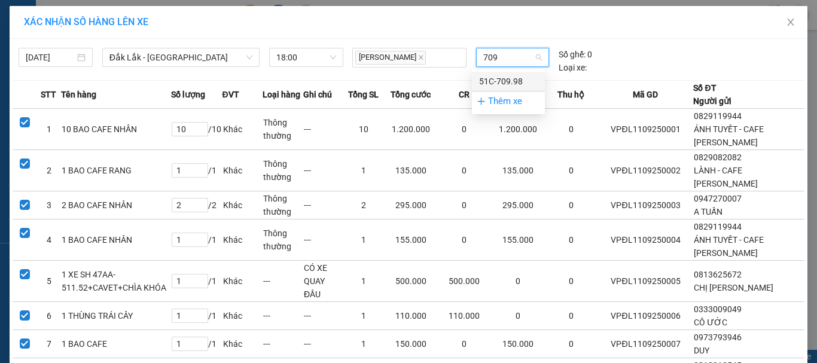
type input "7099"
click at [504, 83] on div "51C-709.98" at bounding box center [508, 81] width 59 height 13
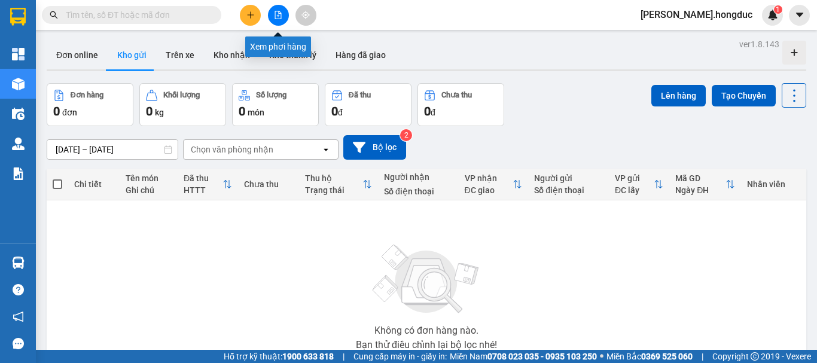
click at [278, 18] on icon "file-add" at bounding box center [278, 15] width 8 height 8
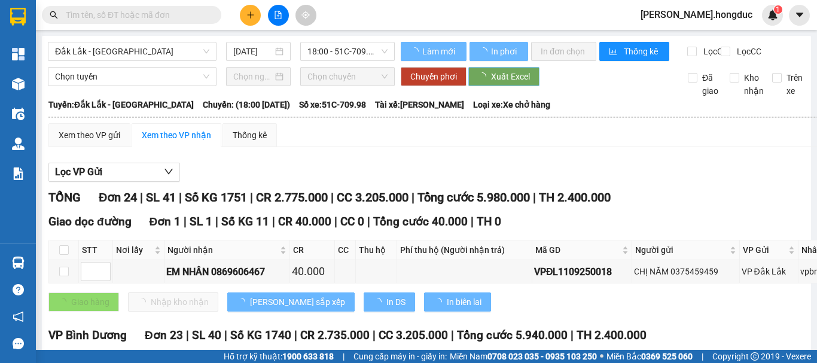
click at [520, 83] on span "Xuất Excel" at bounding box center [510, 76] width 39 height 13
